Goal: Navigation & Orientation: Find specific page/section

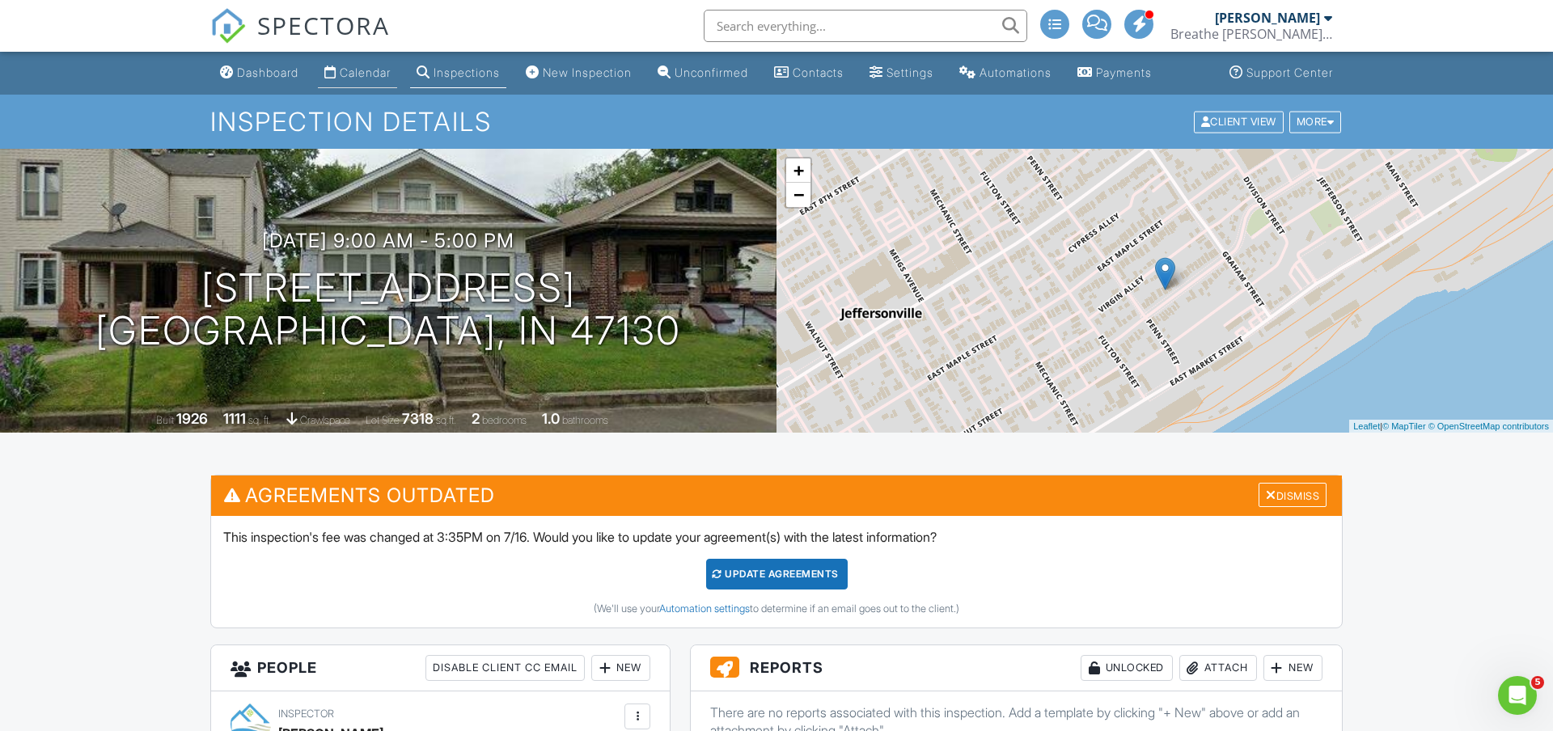
click at [397, 82] on link "Calendar" at bounding box center [357, 73] width 79 height 30
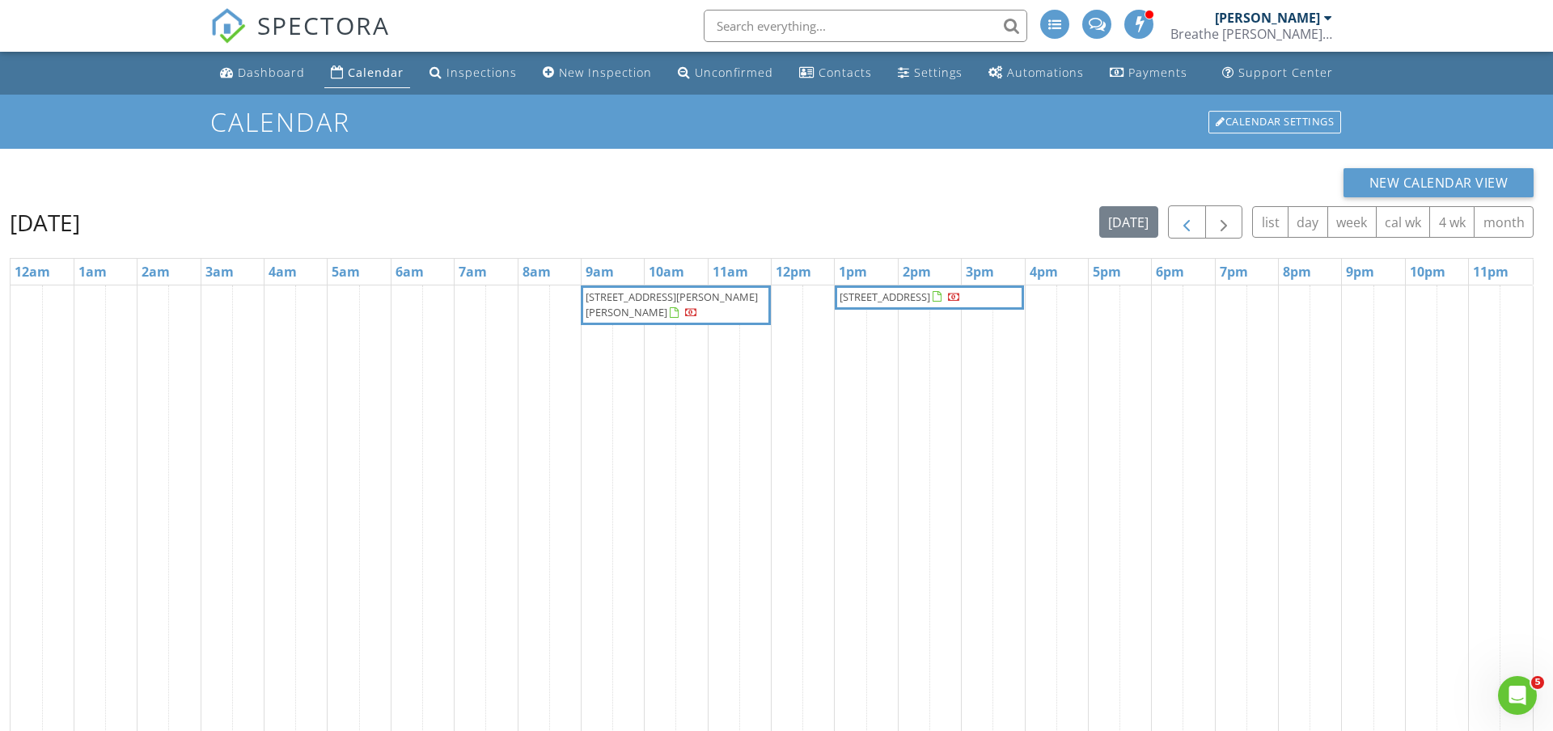
click at [1185, 225] on span "button" at bounding box center [1186, 222] width 19 height 19
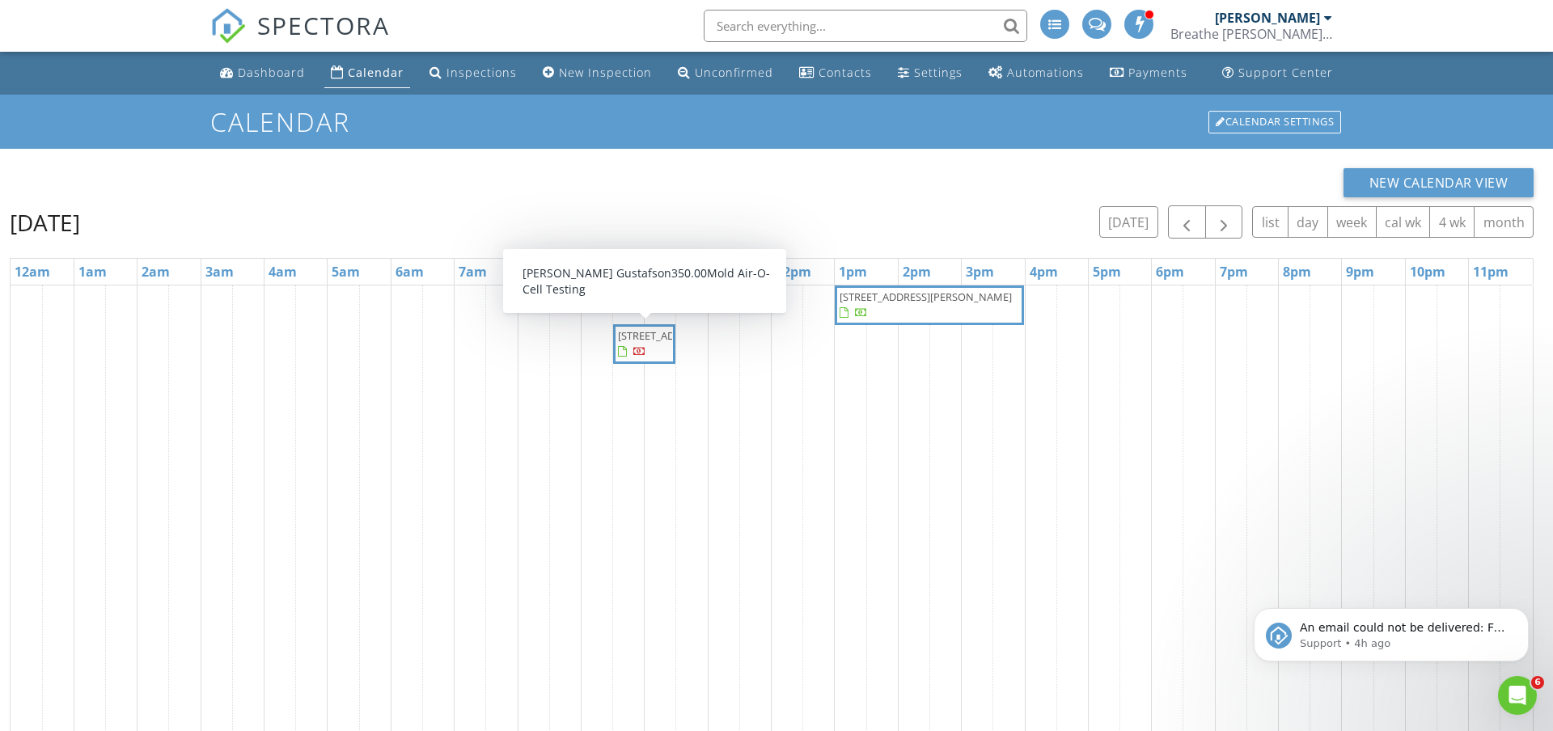
click at [649, 360] on span "2065 Sherwood Ave, Louisville 40205" at bounding box center [644, 344] width 56 height 32
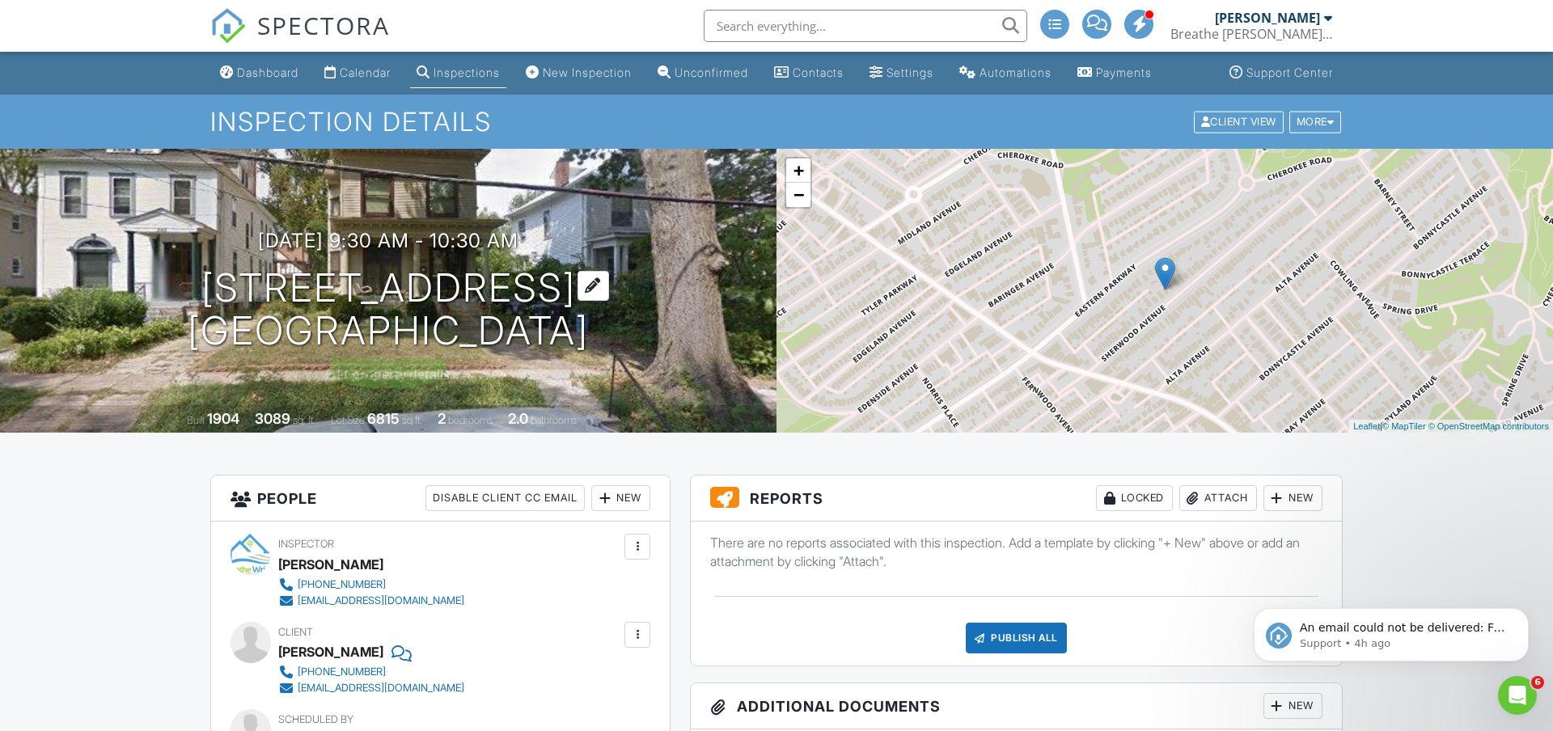
drag, startPoint x: 169, startPoint y: 276, endPoint x: 592, endPoint y: 281, distance: 423.0
click at [592, 281] on div "[DATE] 9:30 am - 10:30 am [STREET_ADDRESS] [GEOGRAPHIC_DATA]" at bounding box center [388, 291] width 776 height 122
copy h1 "[STREET_ADDRESS]"
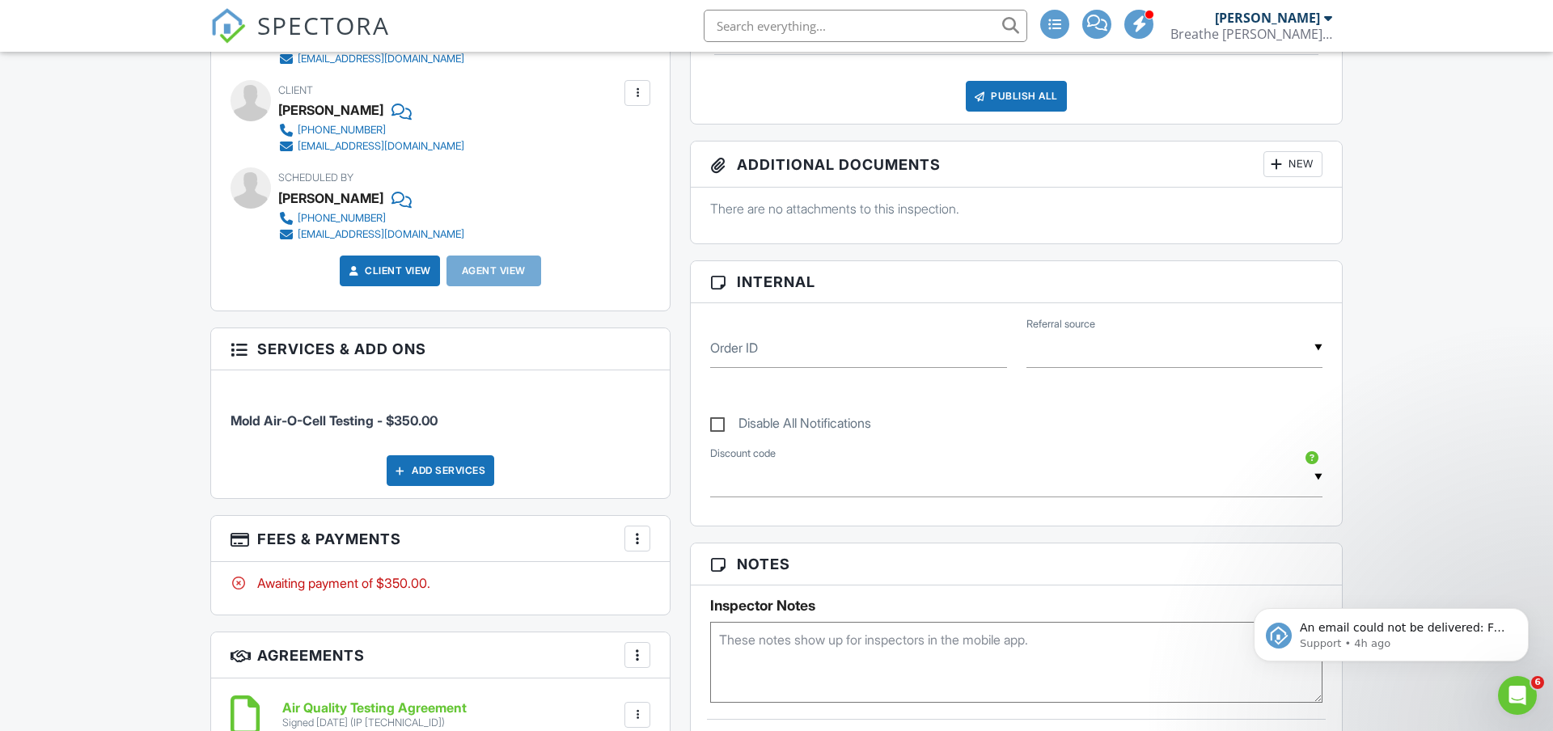
scroll to position [544, 0]
